Goal: Transaction & Acquisition: Purchase product/service

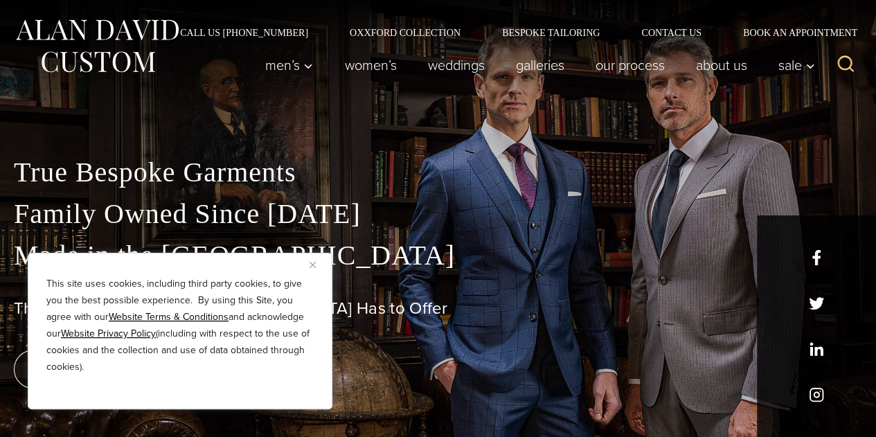
click at [310, 265] on img "Close" at bounding box center [312, 265] width 6 height 6
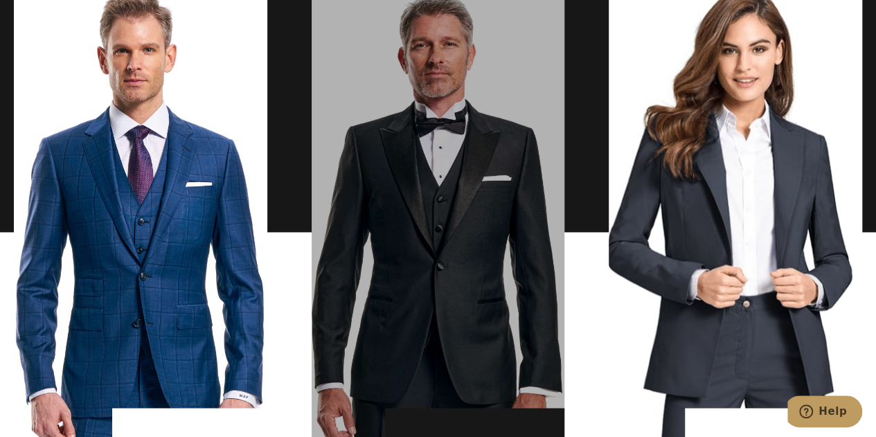
scroll to position [1038, 0]
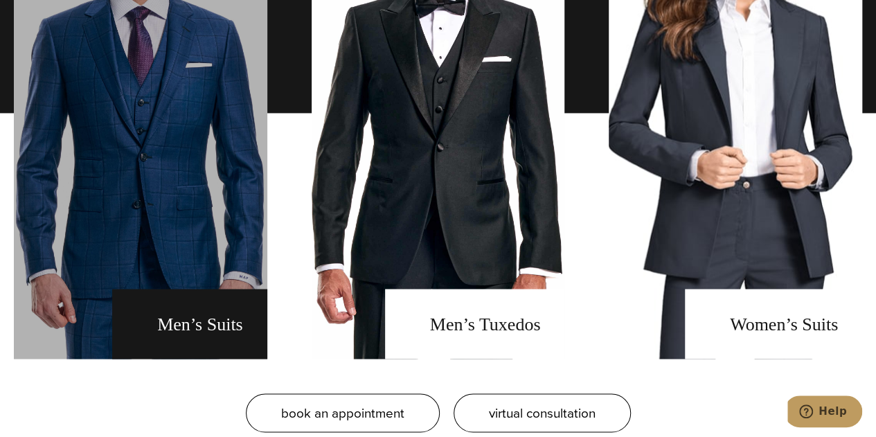
click at [215, 296] on link "men's suits" at bounding box center [140, 112] width 253 height 491
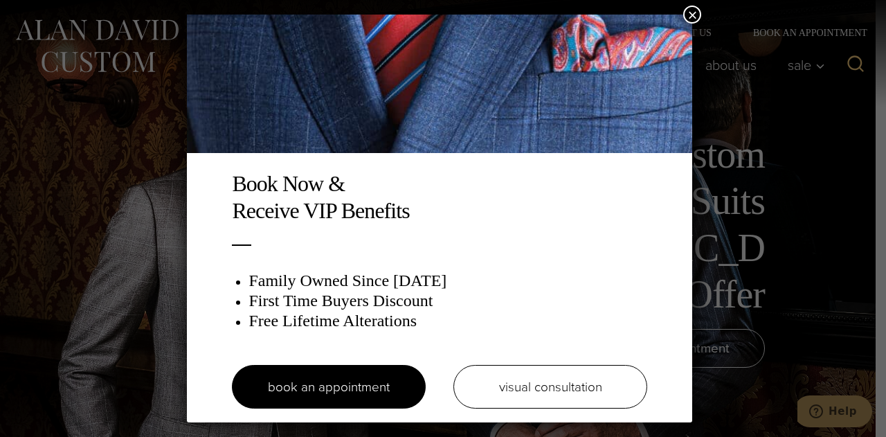
click at [688, 19] on button "×" at bounding box center [692, 15] width 18 height 18
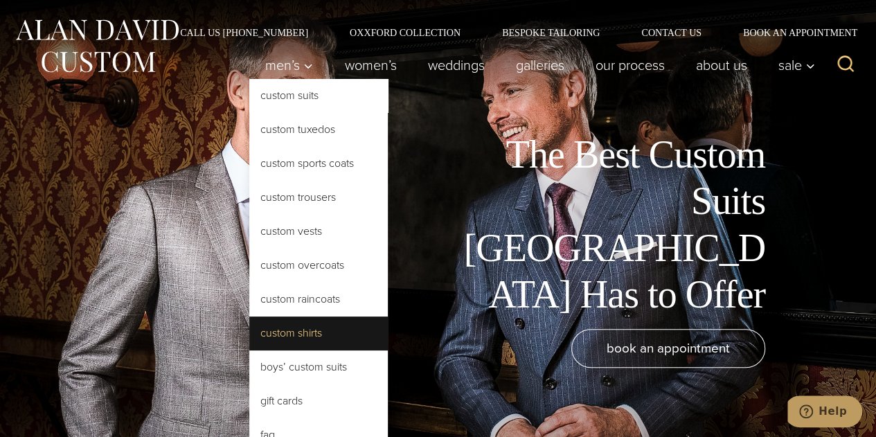
click at [308, 330] on link "Custom Shirts" at bounding box center [318, 332] width 138 height 33
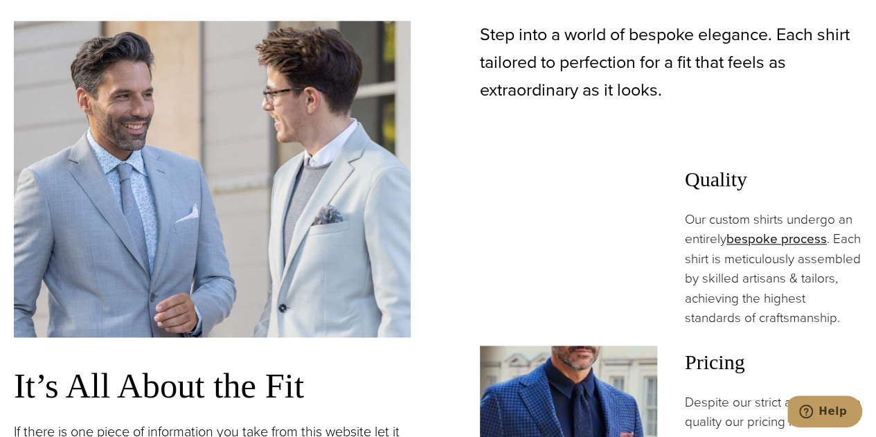
scroll to position [969, 0]
